Goal: Transaction & Acquisition: Download file/media

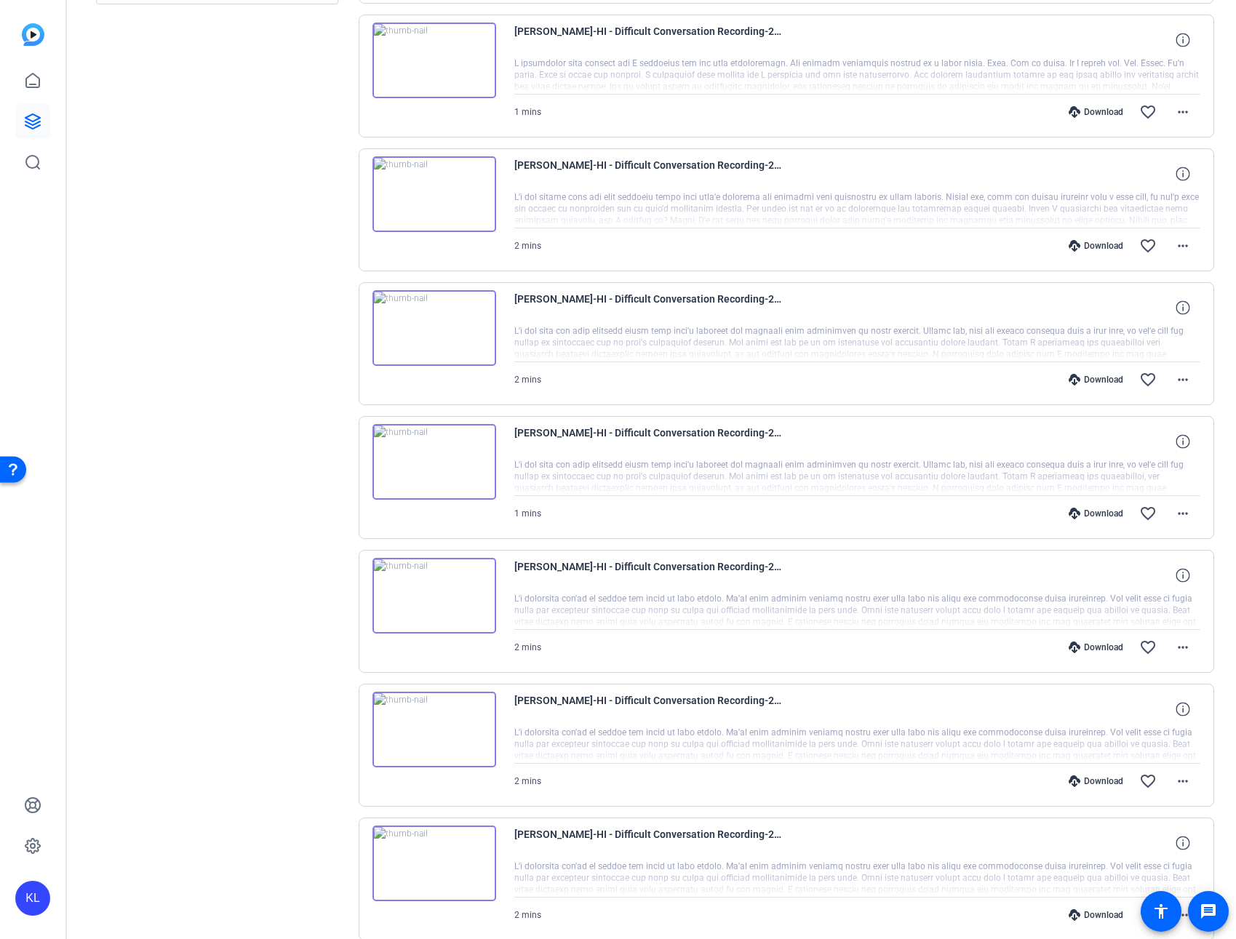
scroll to position [670, 0]
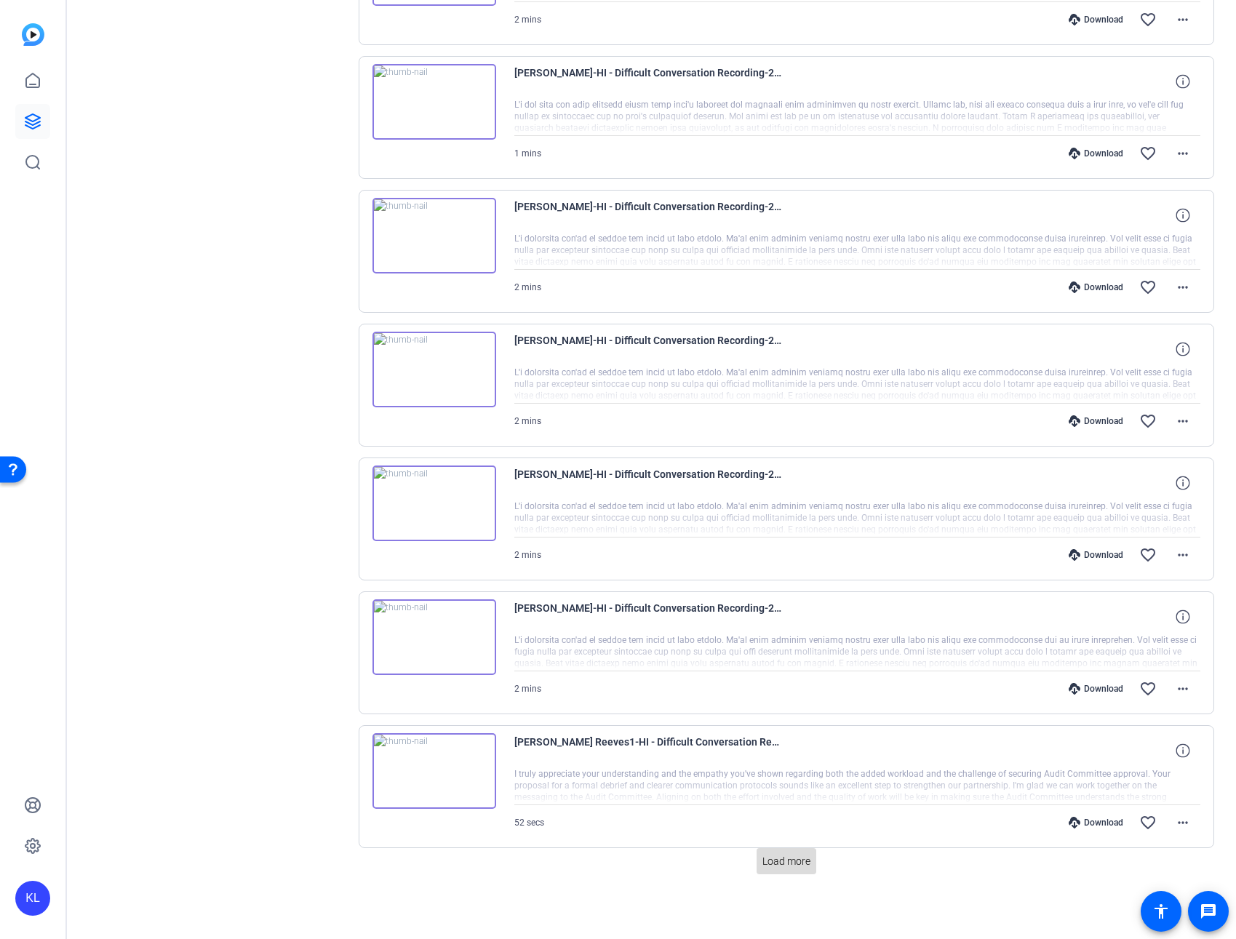
click at [778, 861] on span "Load more" at bounding box center [786, 861] width 48 height 15
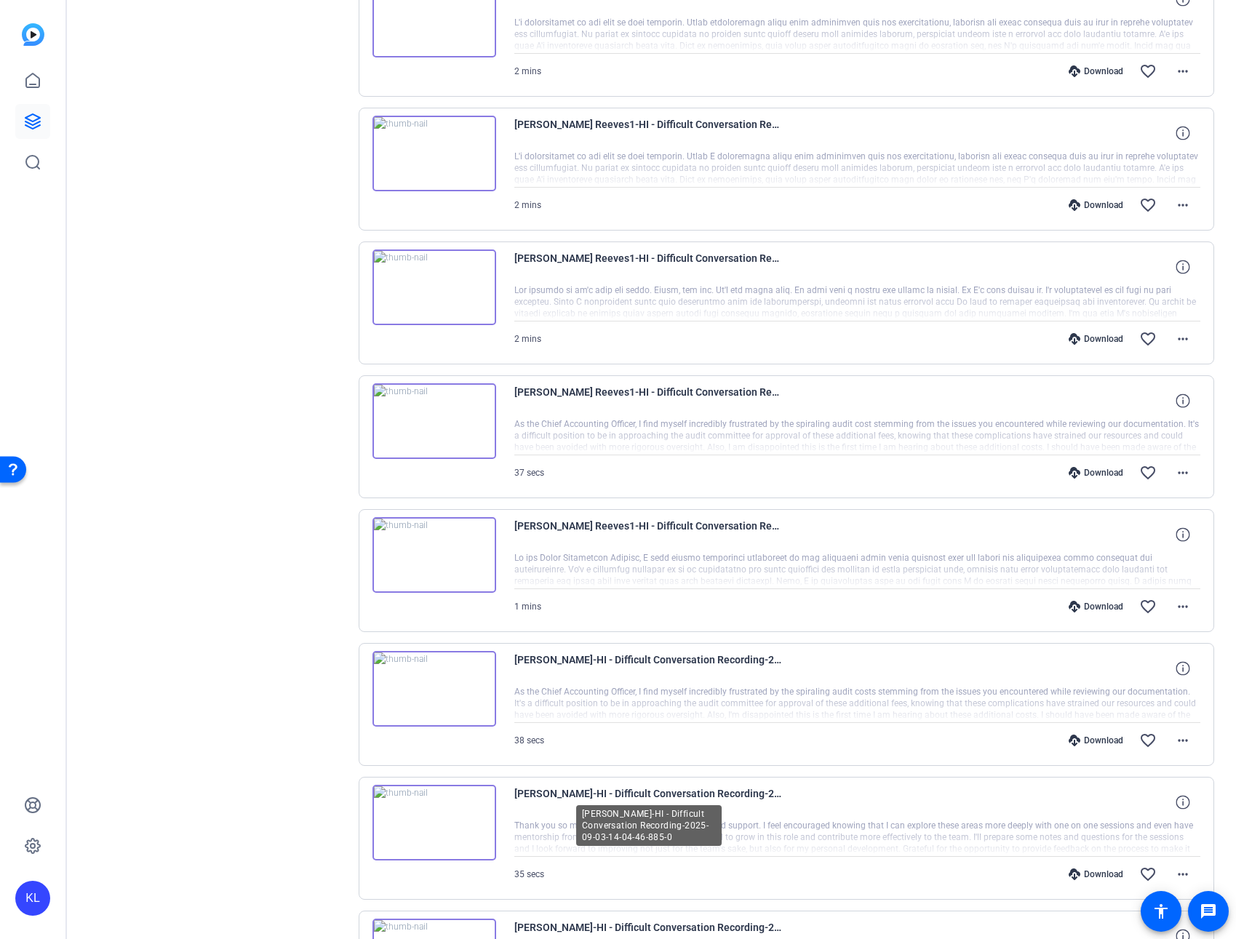
scroll to position [1780, 0]
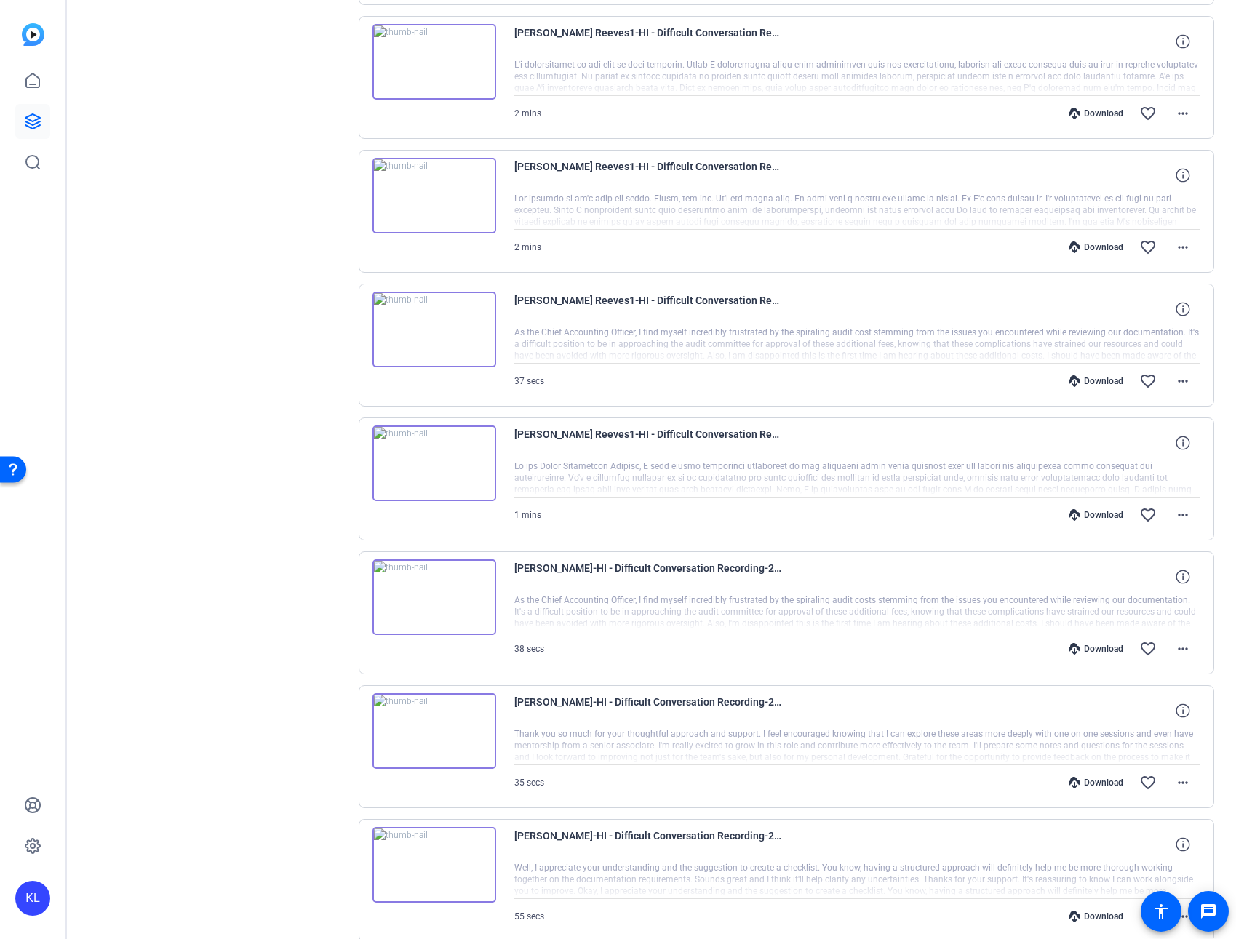
click at [1082, 647] on div "Download" at bounding box center [1095, 649] width 69 height 12
click at [1093, 512] on div "Download" at bounding box center [1095, 515] width 69 height 12
click at [1098, 378] on div "Download" at bounding box center [1095, 381] width 69 height 12
click at [1106, 247] on div "Download" at bounding box center [1095, 247] width 69 height 12
click at [1097, 108] on div "Download" at bounding box center [1095, 114] width 69 height 12
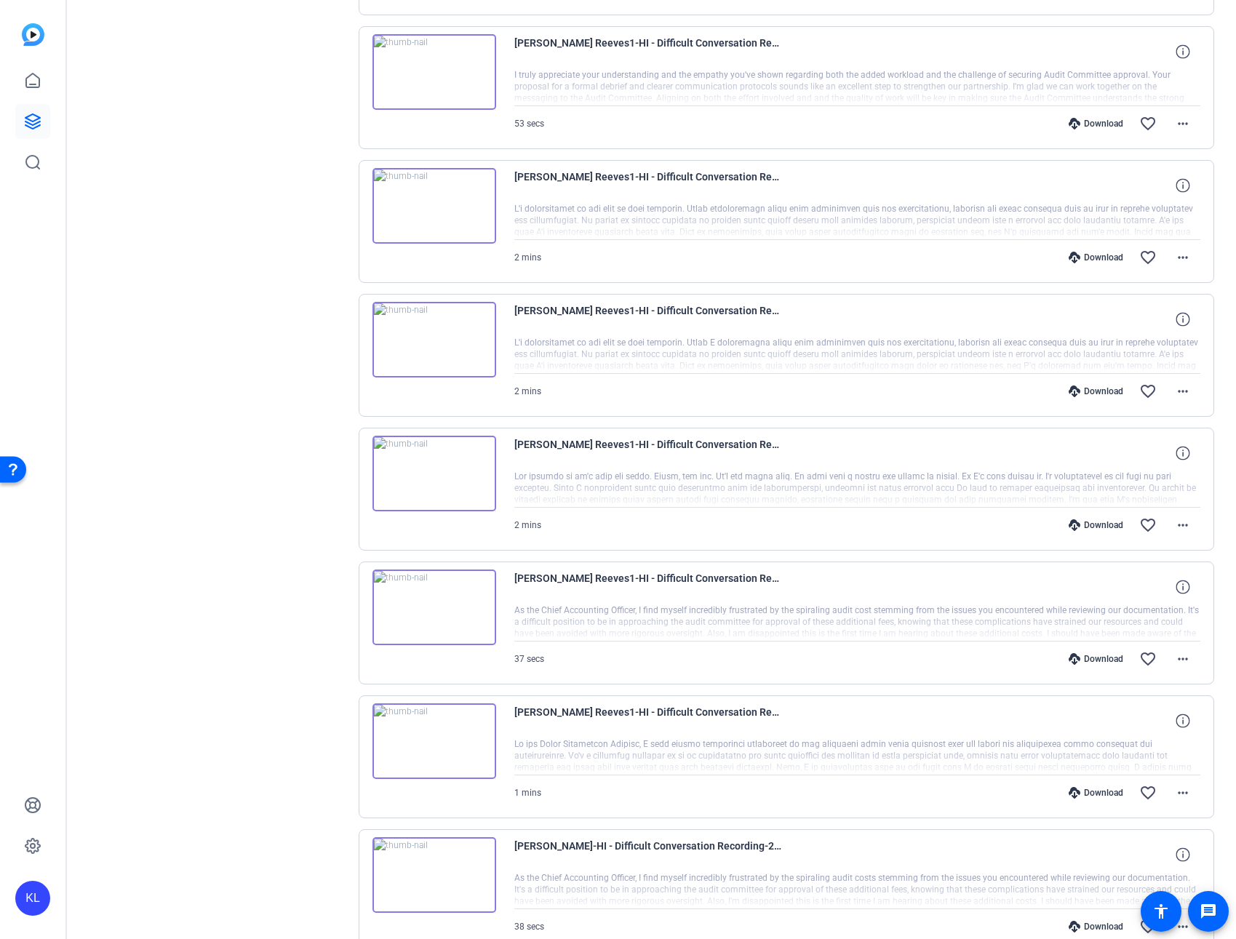
scroll to position [1423, 0]
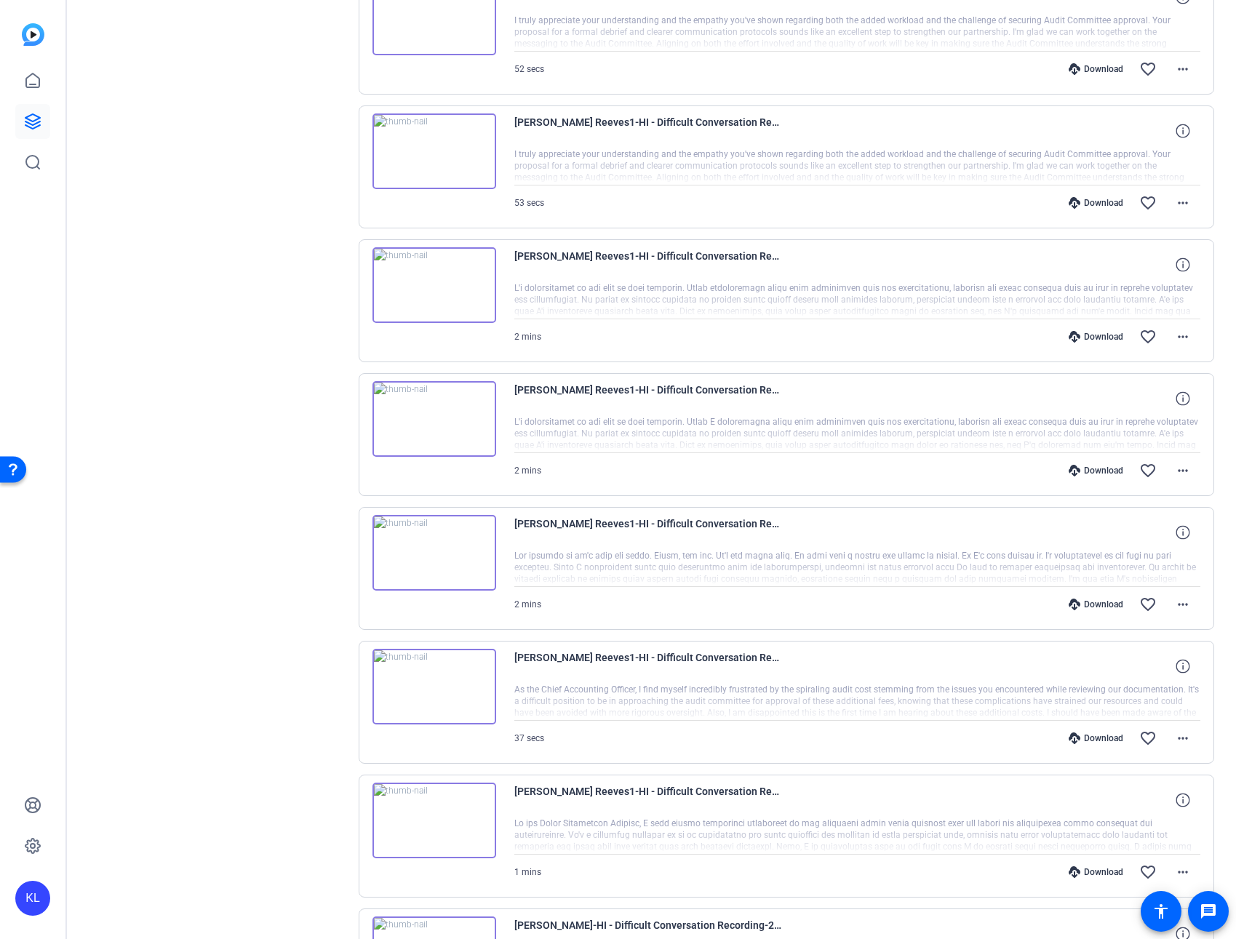
click at [1092, 333] on div "Download" at bounding box center [1095, 337] width 69 height 12
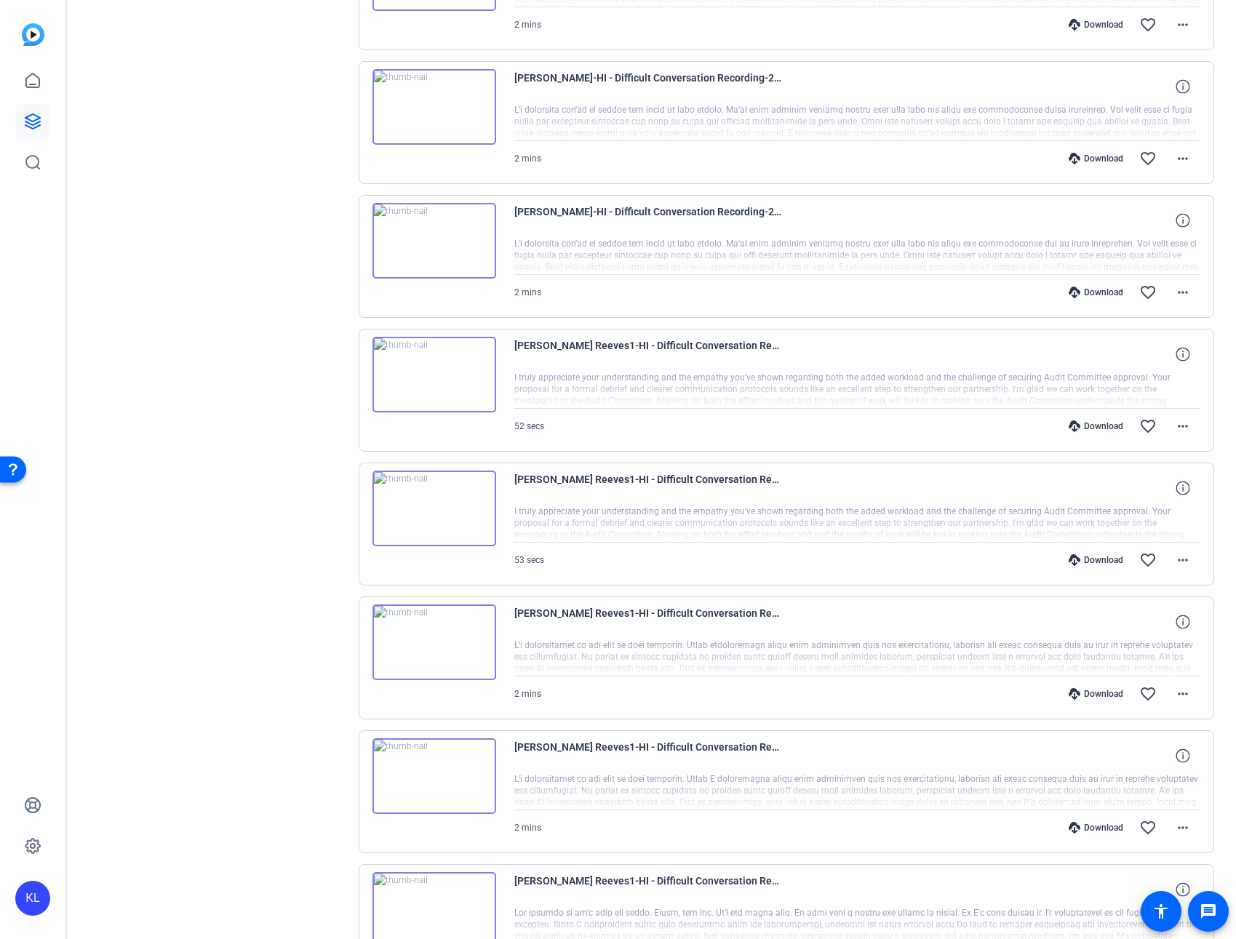
scroll to position [1065, 0]
click at [1089, 562] on div "Download" at bounding box center [1095, 562] width 69 height 12
click at [1089, 429] on div "Download" at bounding box center [1095, 428] width 69 height 12
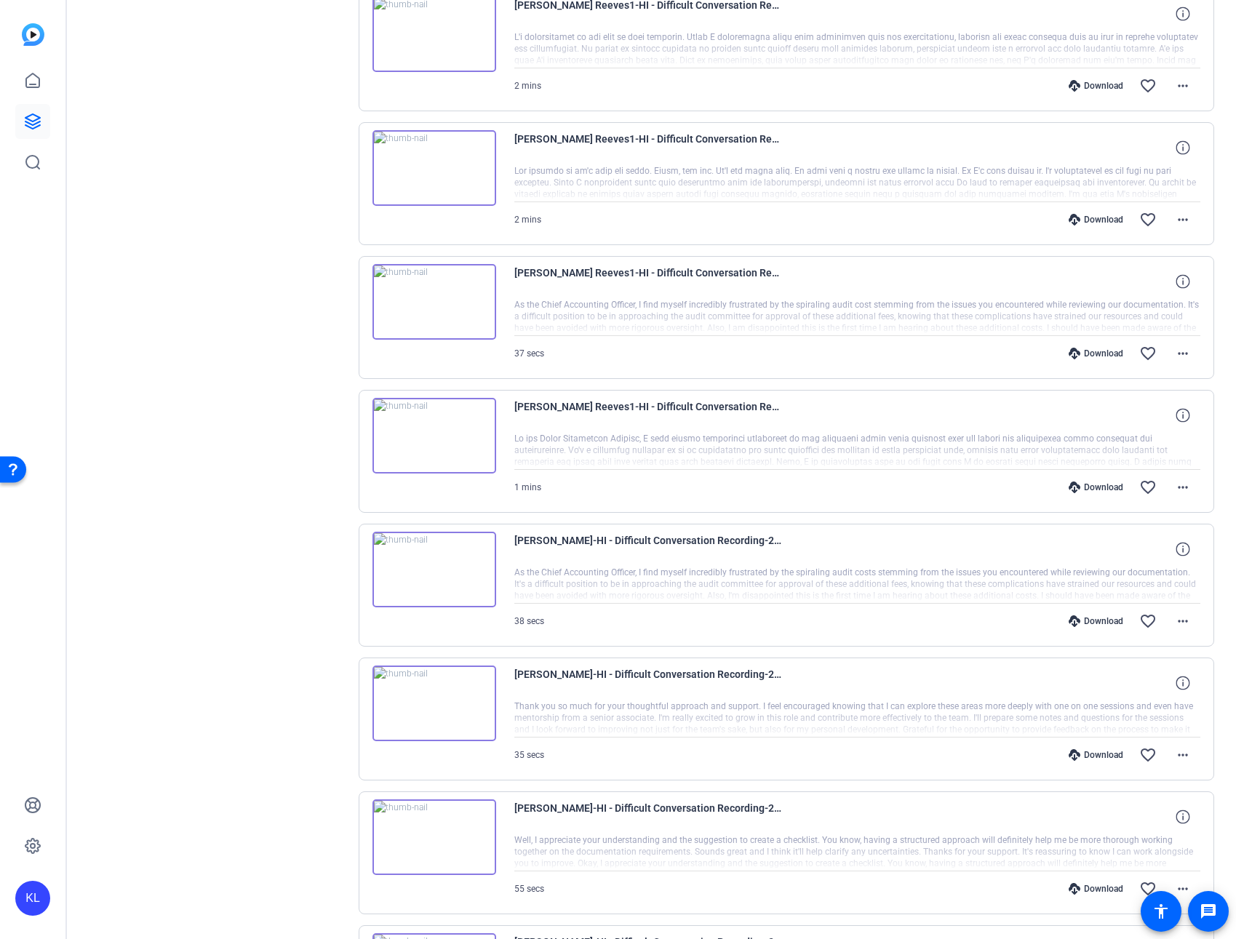
scroll to position [1807, 0]
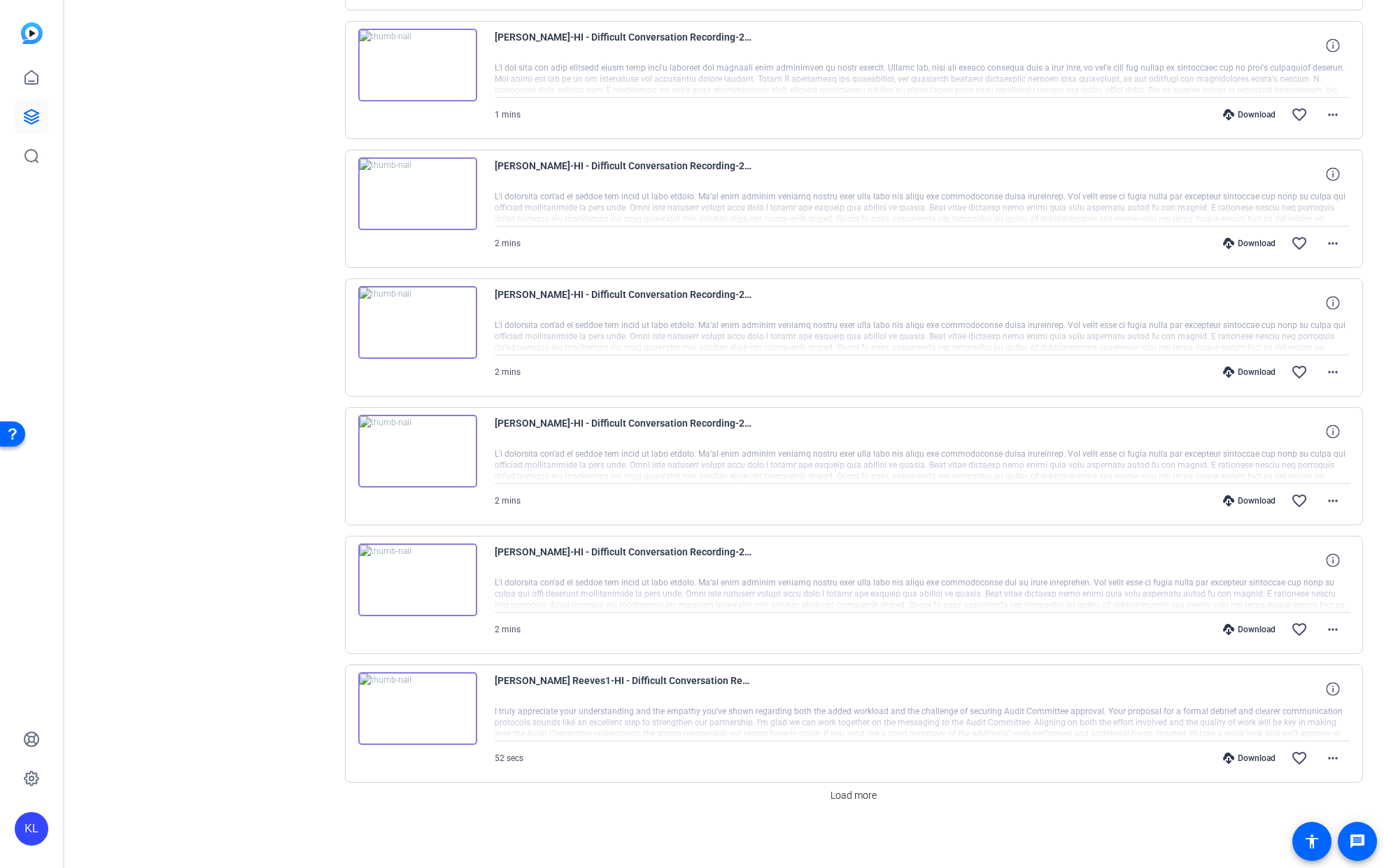
scroll to position [679, 0]
click at [859, 799] on span "Load more" at bounding box center [854, 793] width 46 height 14
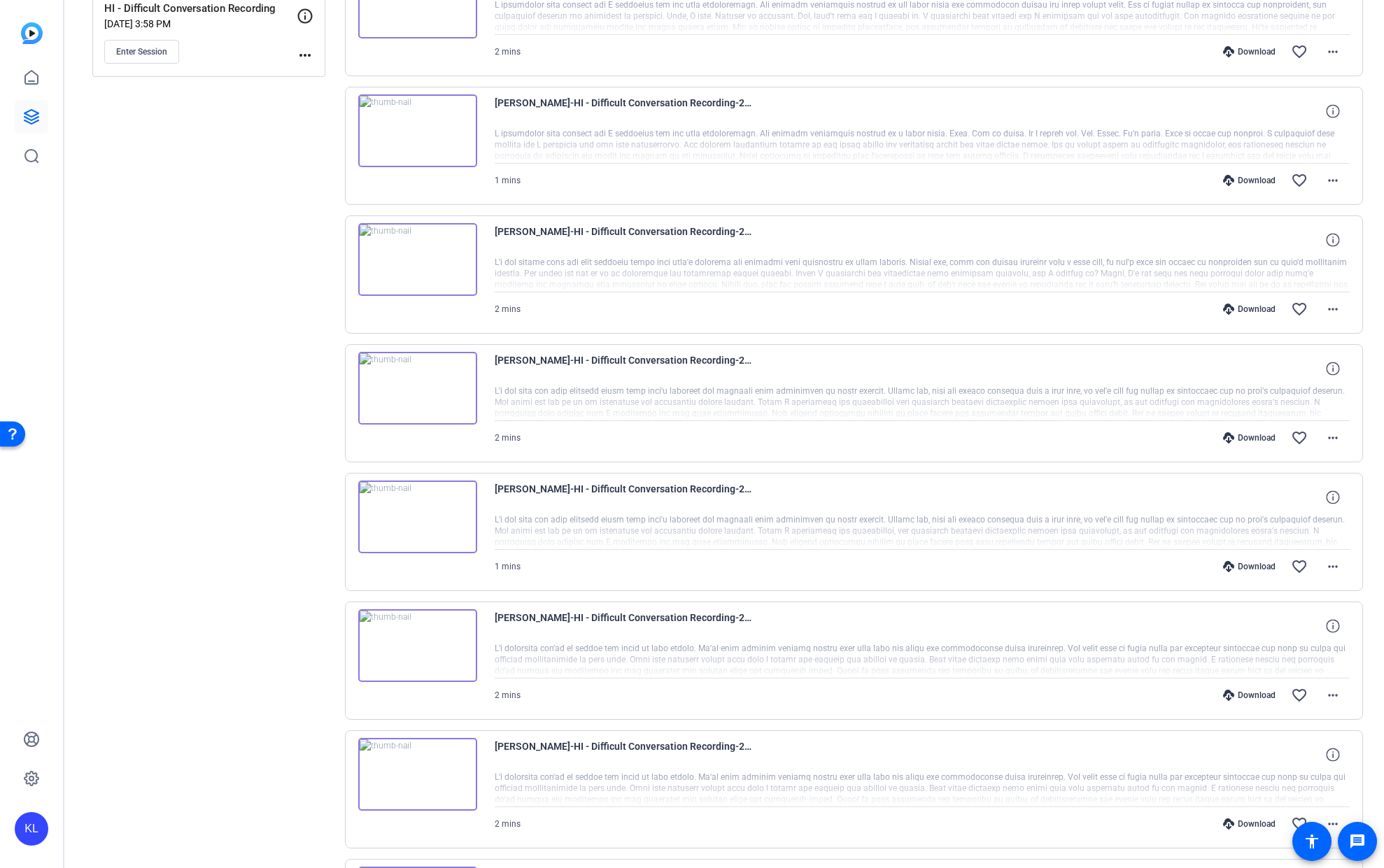
scroll to position [0, 0]
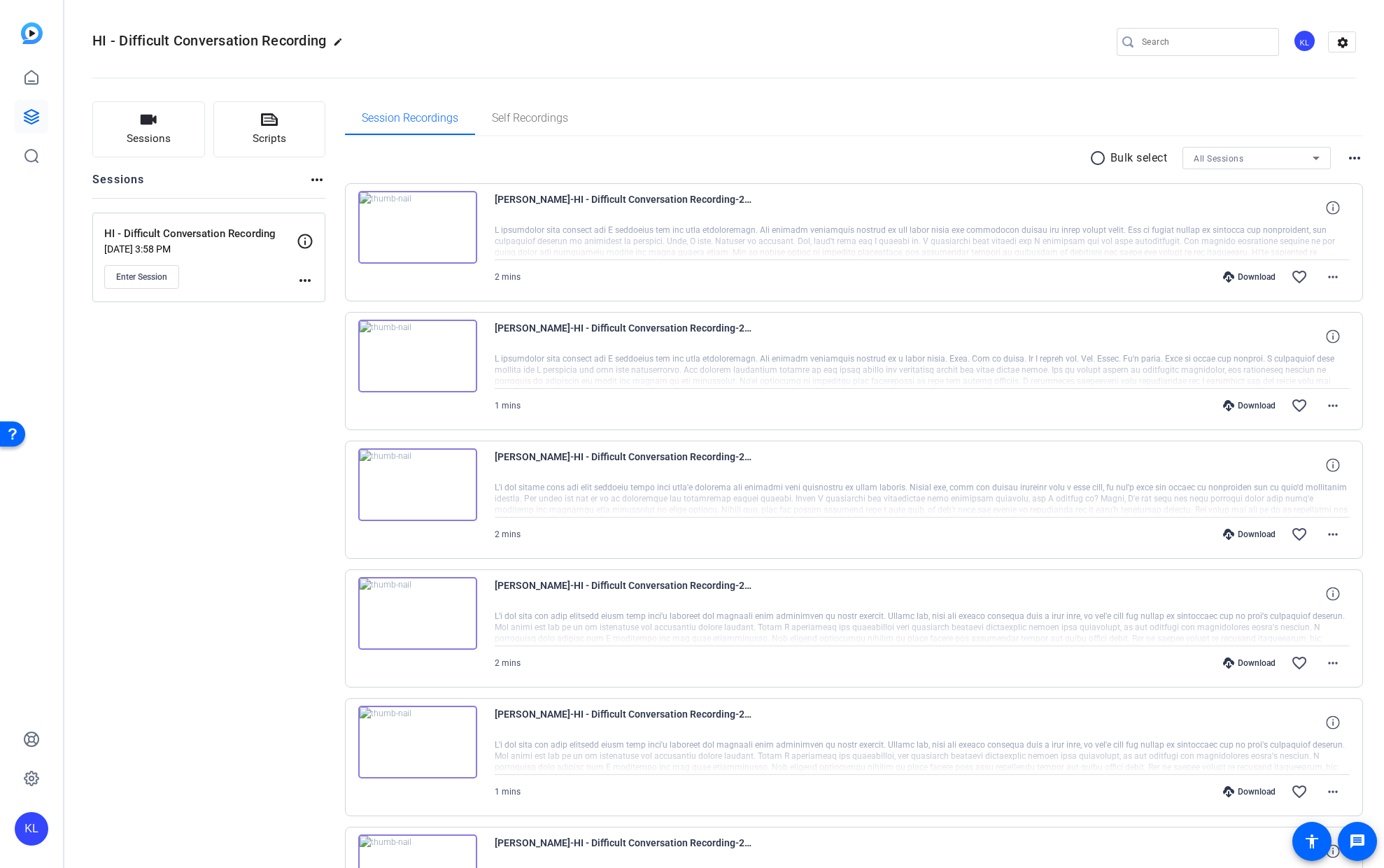
click at [1089, 158] on mat-icon "radio_button_unchecked" at bounding box center [1100, 158] width 21 height 16
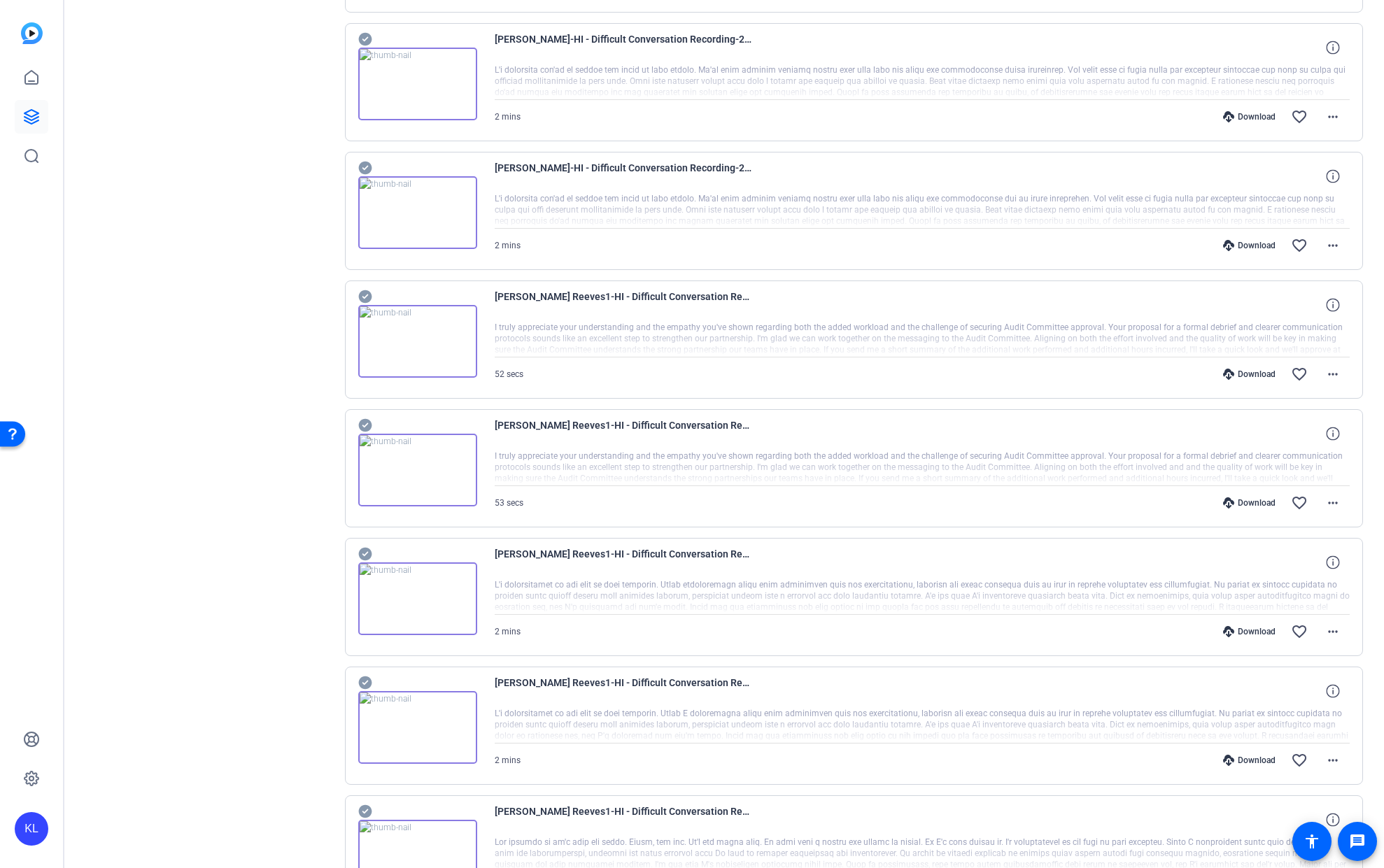
scroll to position [1230, 0]
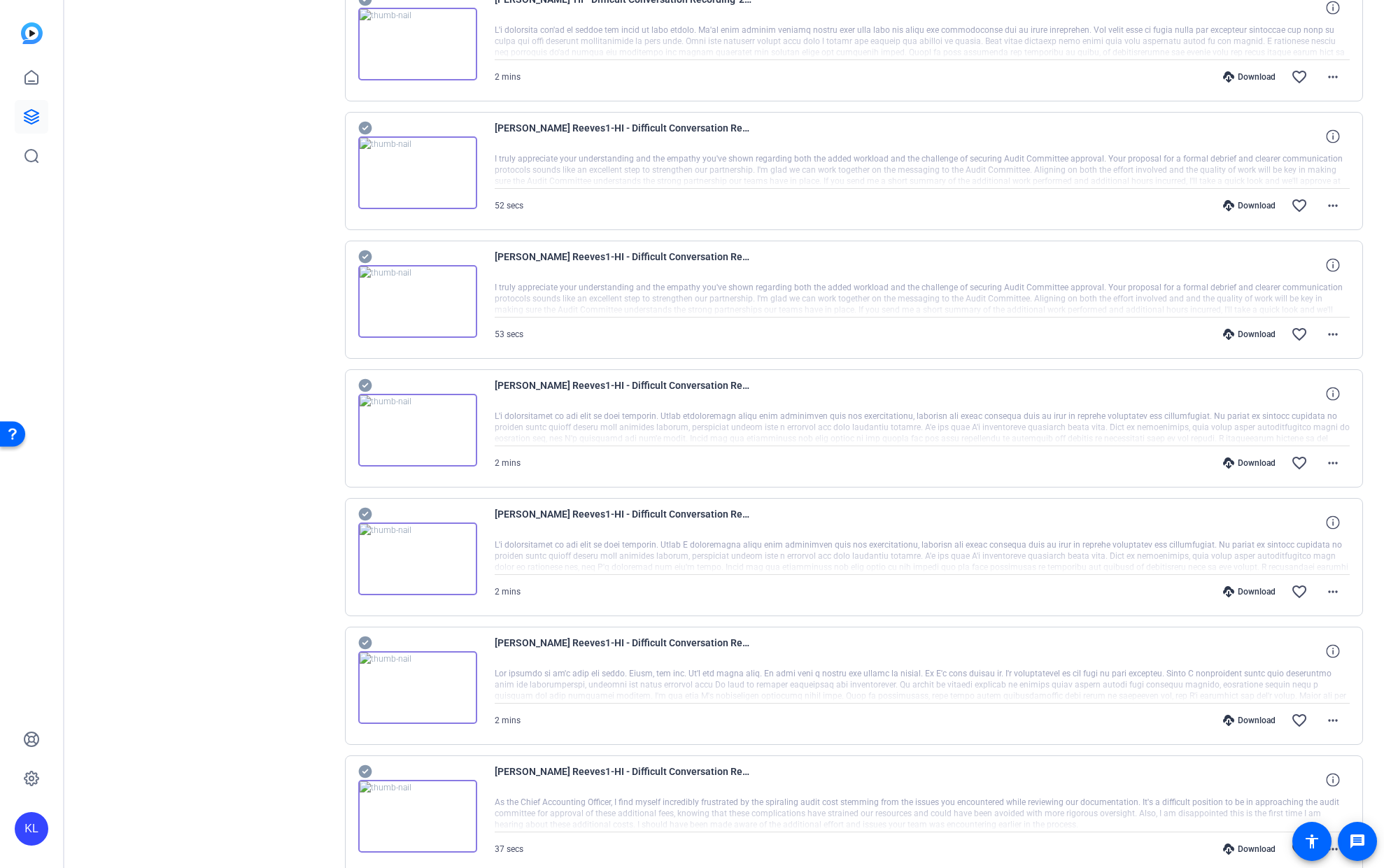
click at [363, 130] on icon at bounding box center [365, 127] width 14 height 16
click at [364, 253] on icon at bounding box center [365, 257] width 13 height 13
click at [364, 388] on icon at bounding box center [365, 386] width 13 height 13
click at [363, 514] on icon at bounding box center [365, 515] width 13 height 13
click at [366, 643] on icon at bounding box center [365, 643] width 14 height 16
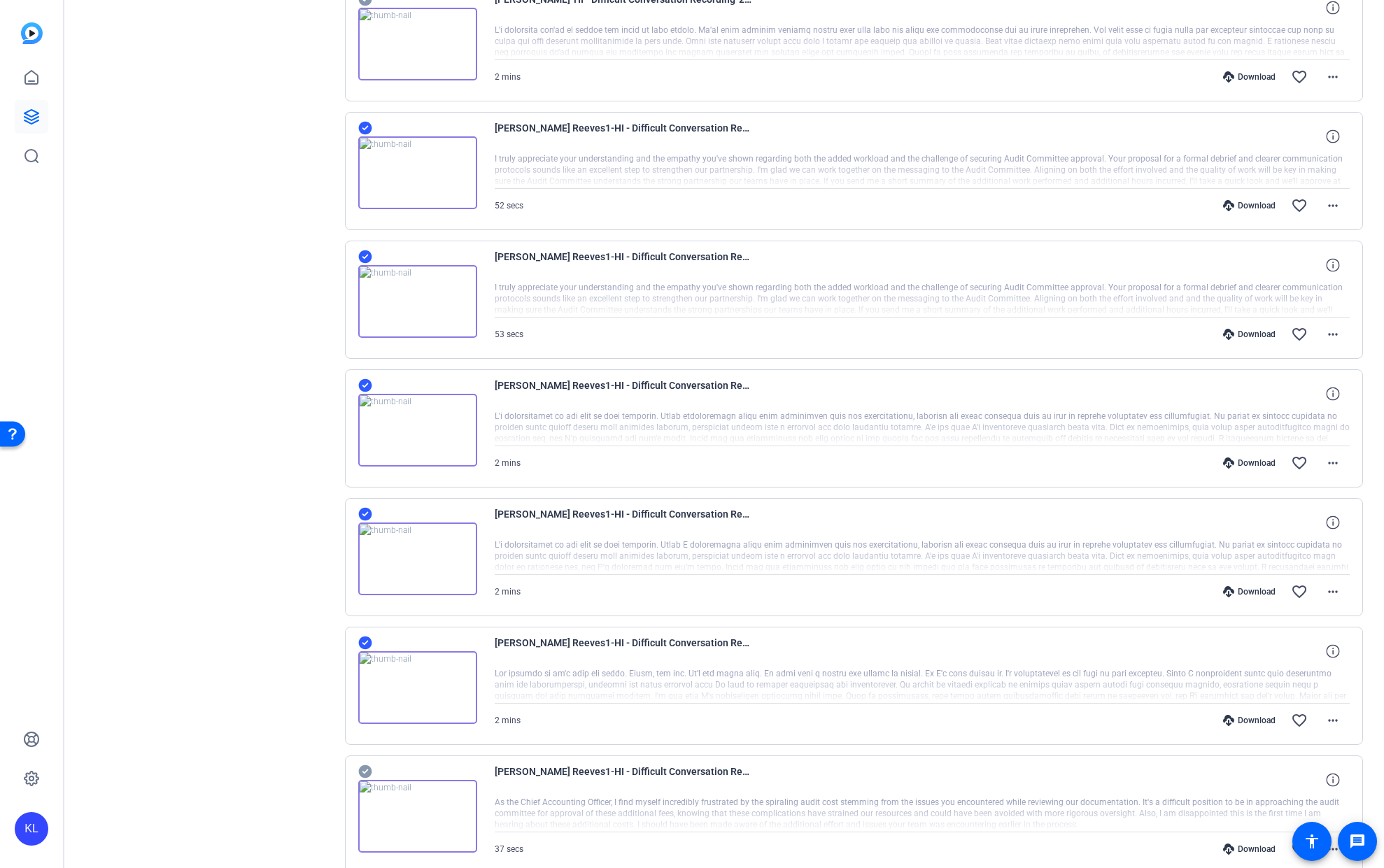
click at [363, 766] on icon at bounding box center [365, 773] width 13 height 13
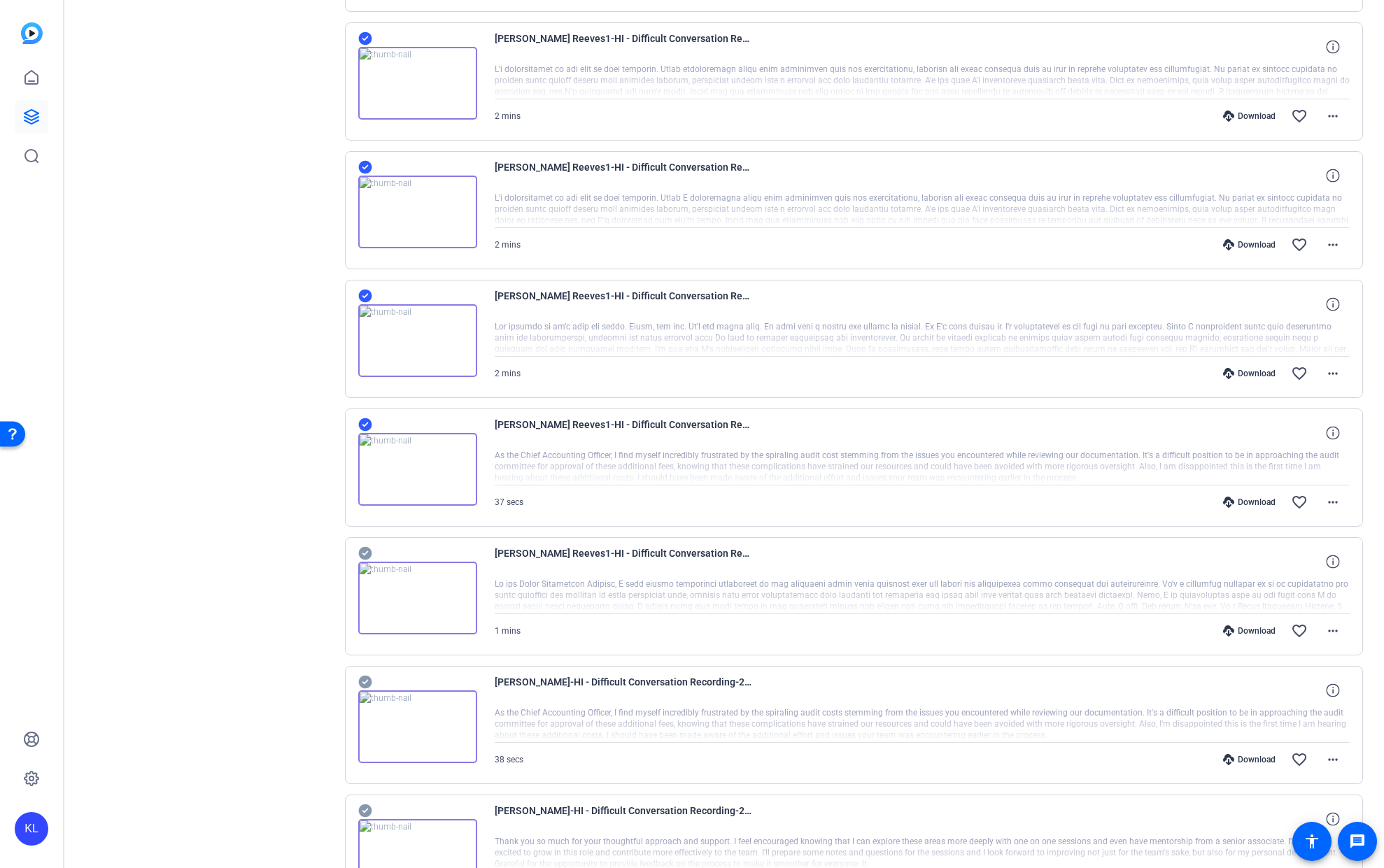
scroll to position [1578, 0]
click at [366, 549] on icon at bounding box center [365, 553] width 13 height 13
click at [362, 677] on icon at bounding box center [365, 682] width 13 height 13
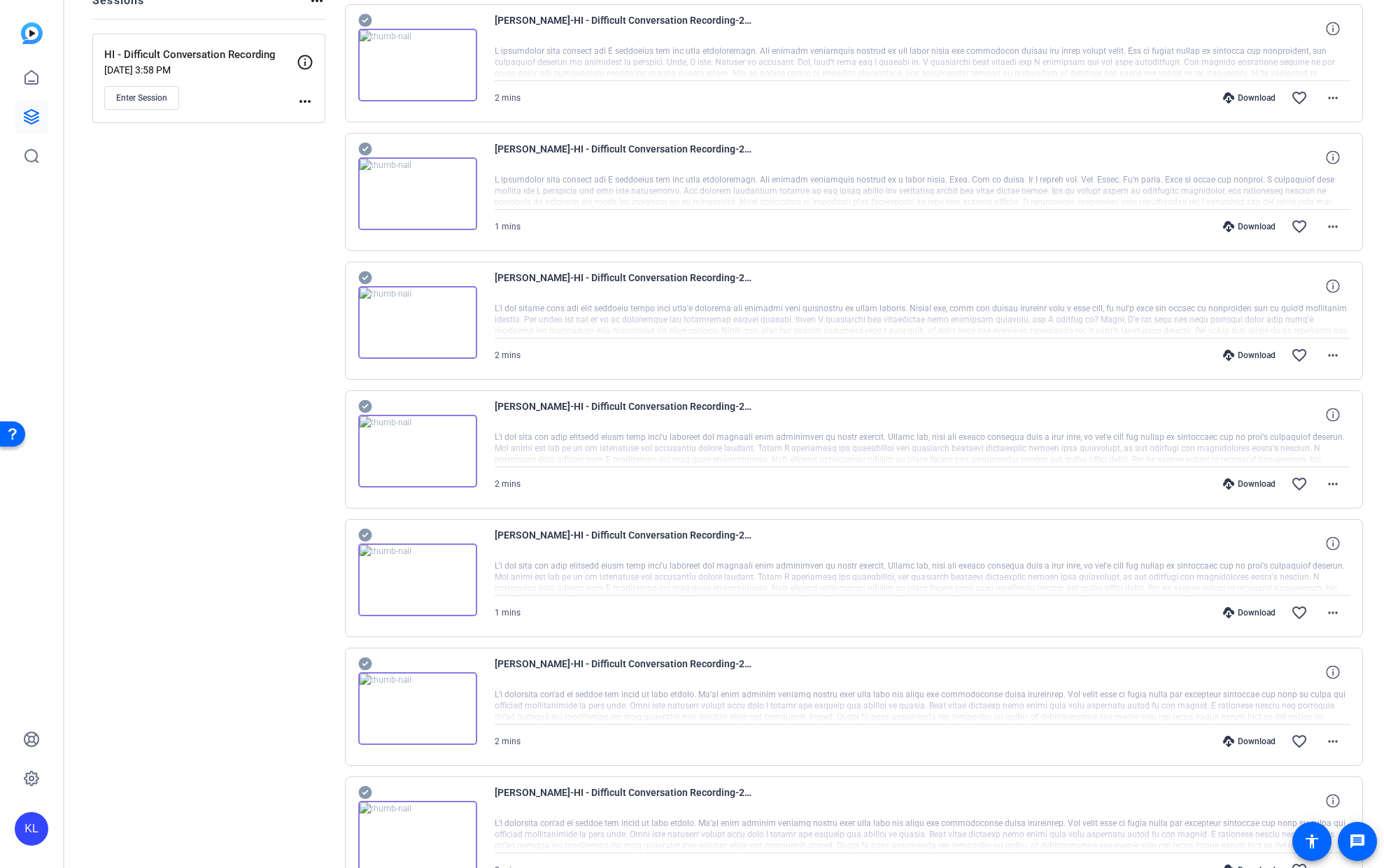
scroll to position [0, 0]
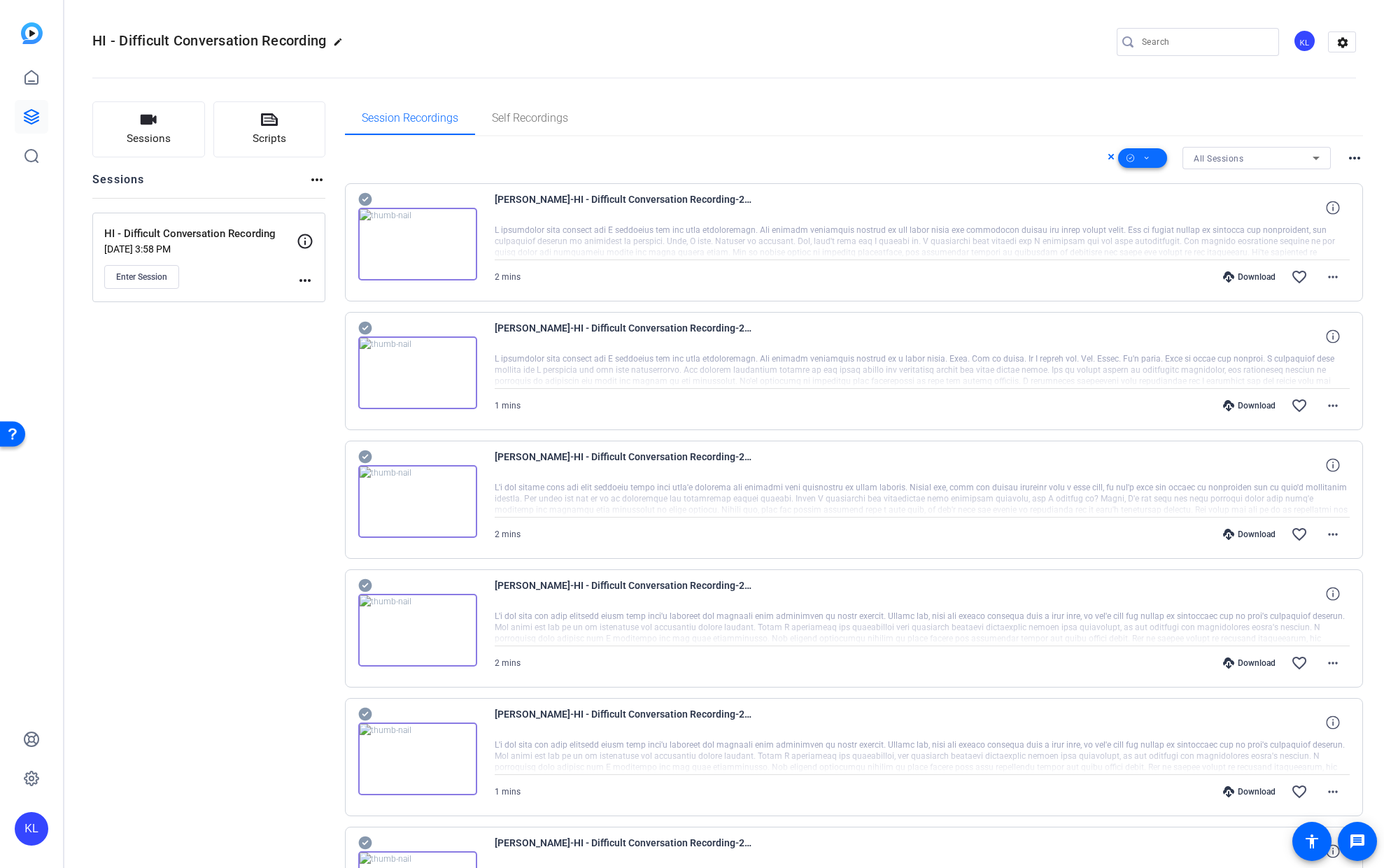
click at [1143, 160] on span at bounding box center [1142, 158] width 49 height 34
click at [1160, 231] on span "Download MP4" at bounding box center [1159, 232] width 74 height 16
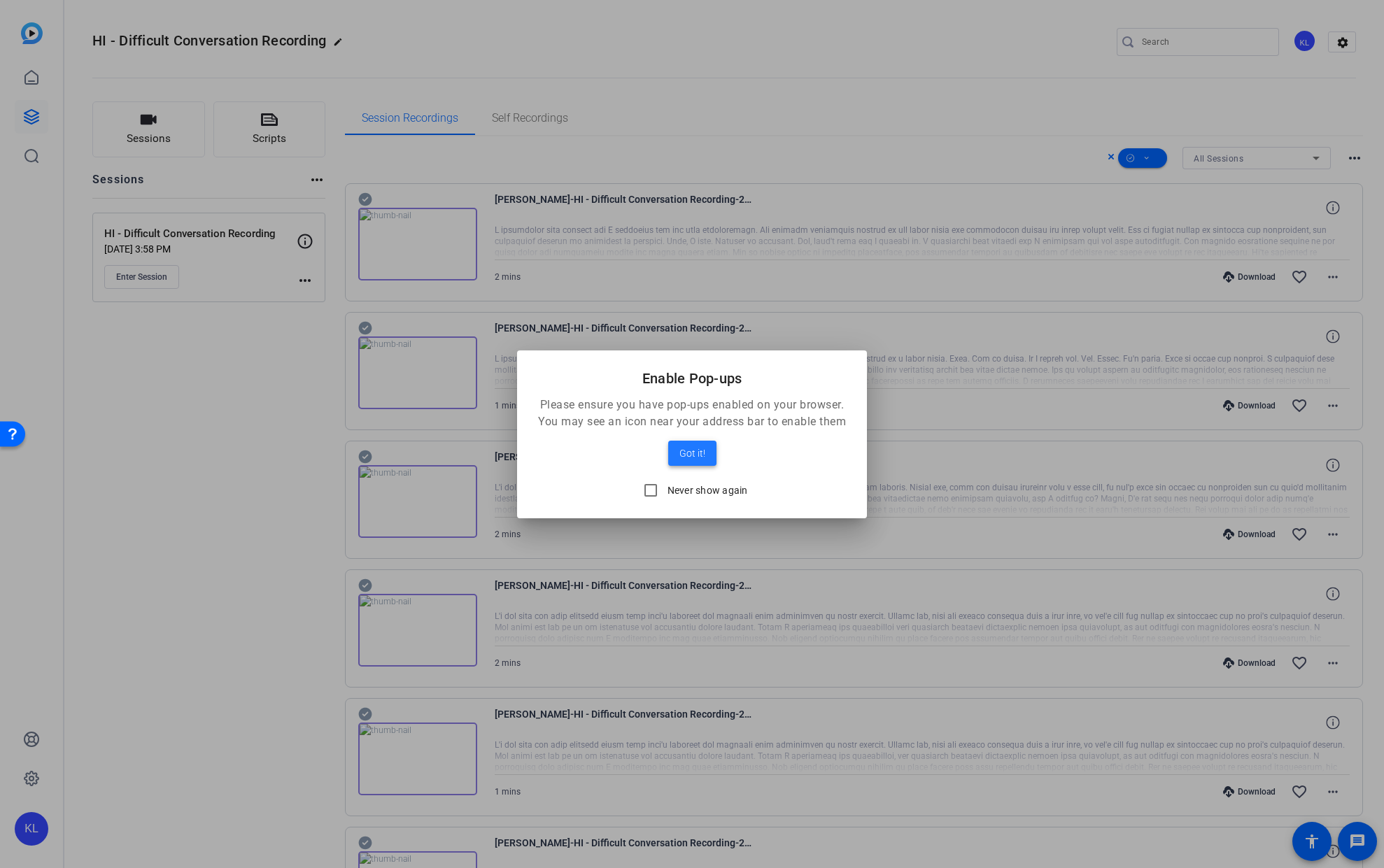
click at [689, 453] on span "Got it!" at bounding box center [692, 452] width 26 height 16
